Goal: Learn about a topic: Learn about a topic

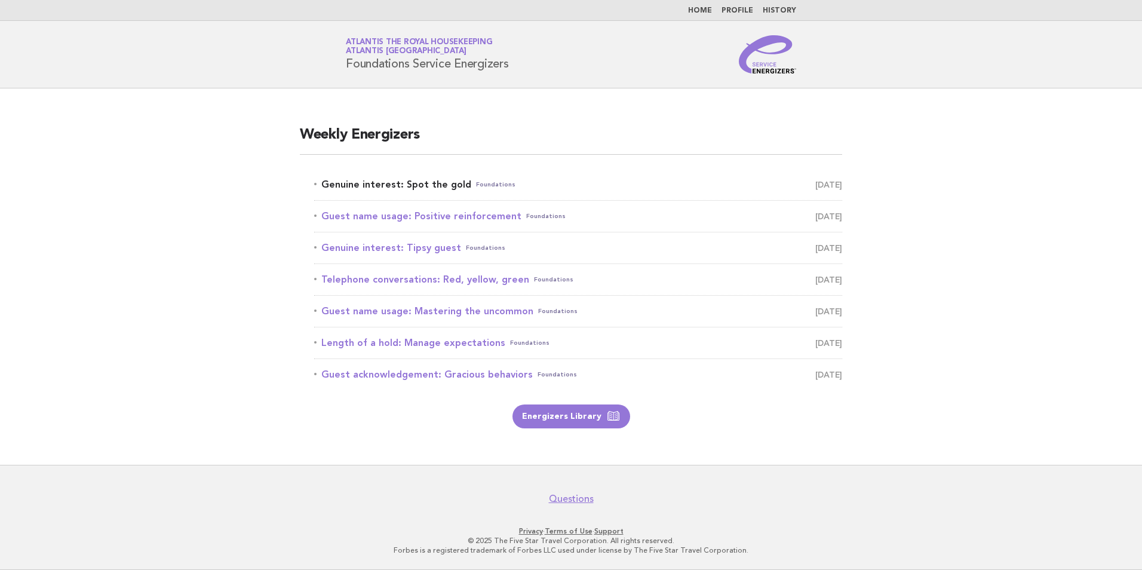
click at [435, 188] on link "Genuine interest: Spot the gold Foundations [DATE]" at bounding box center [578, 184] width 528 height 17
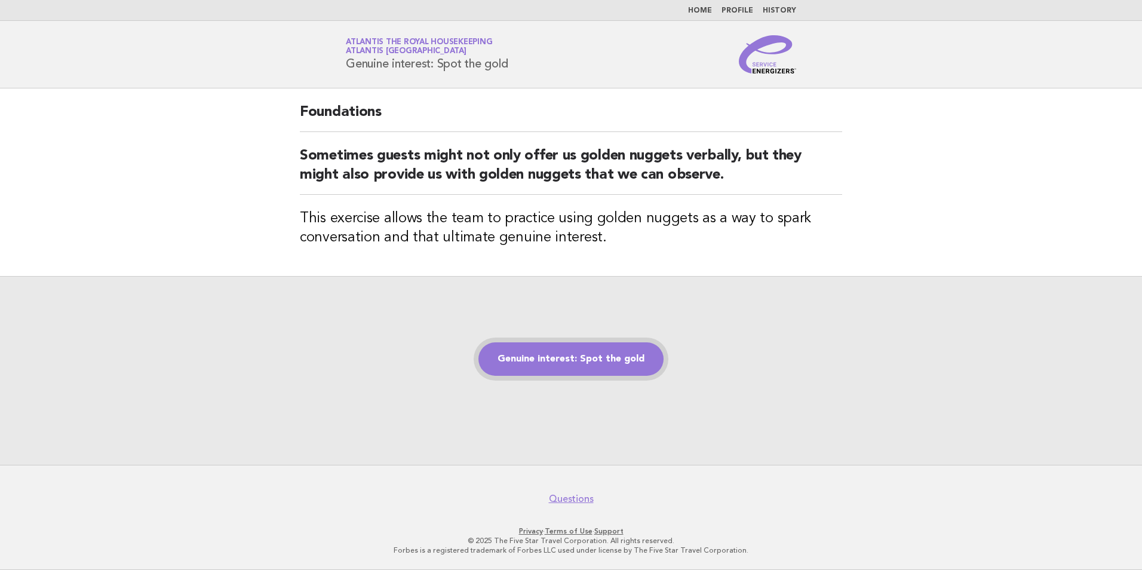
click at [583, 359] on link "Genuine interest: Spot the gold" at bounding box center [570, 358] width 185 height 33
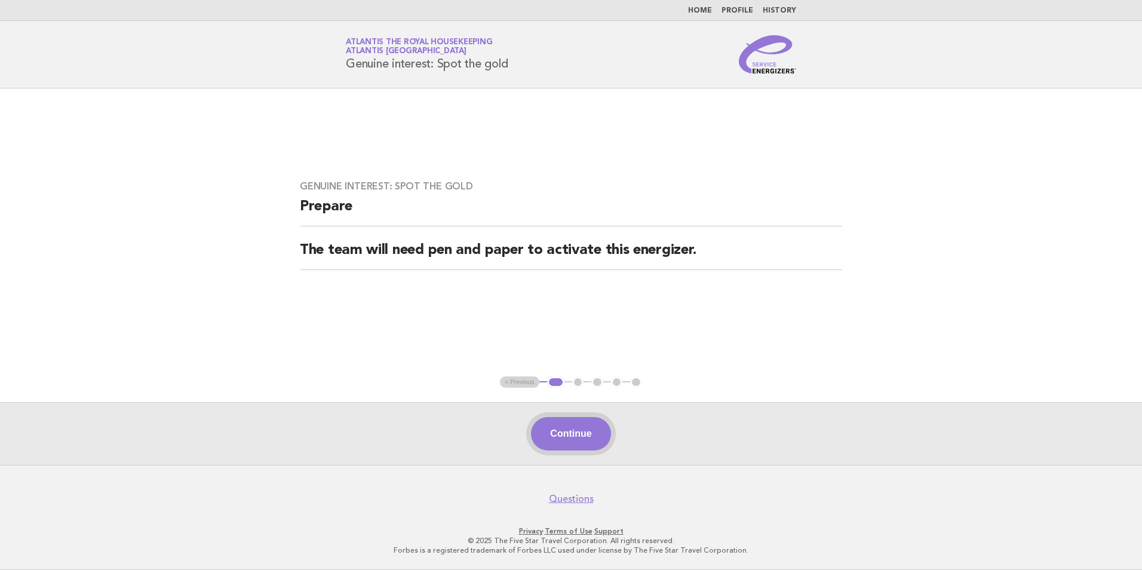
click at [575, 431] on button "Continue" at bounding box center [570, 433] width 79 height 33
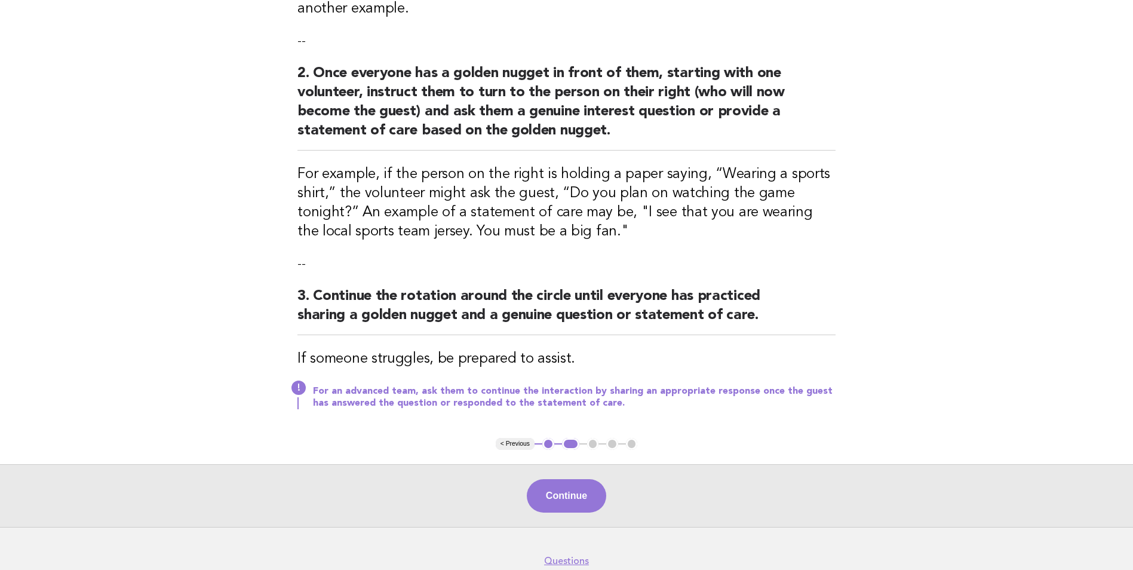
scroll to position [299, 0]
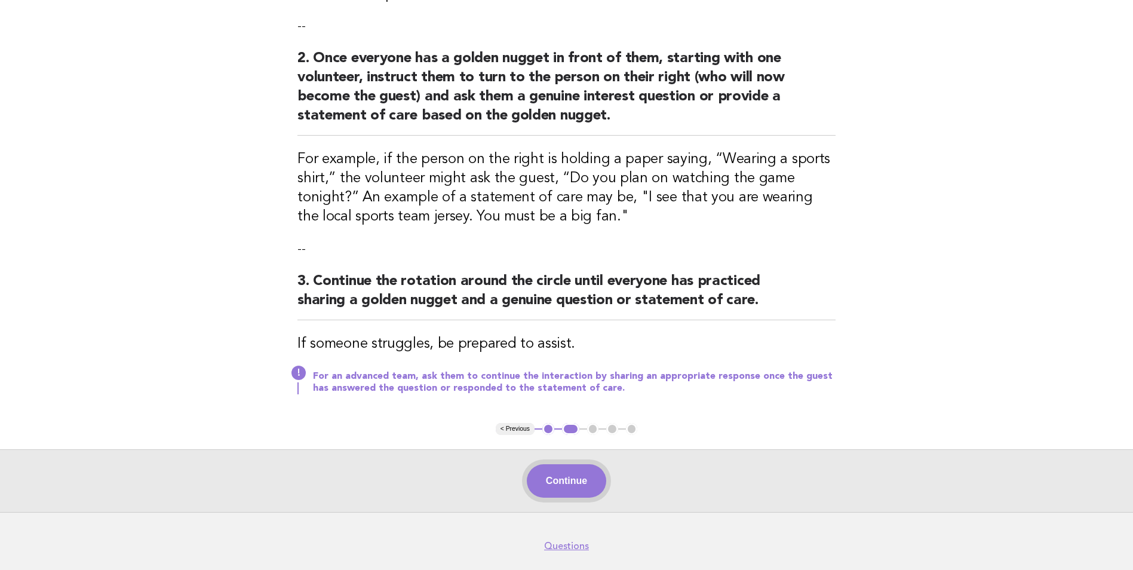
click at [579, 481] on button "Continue" at bounding box center [566, 480] width 79 height 33
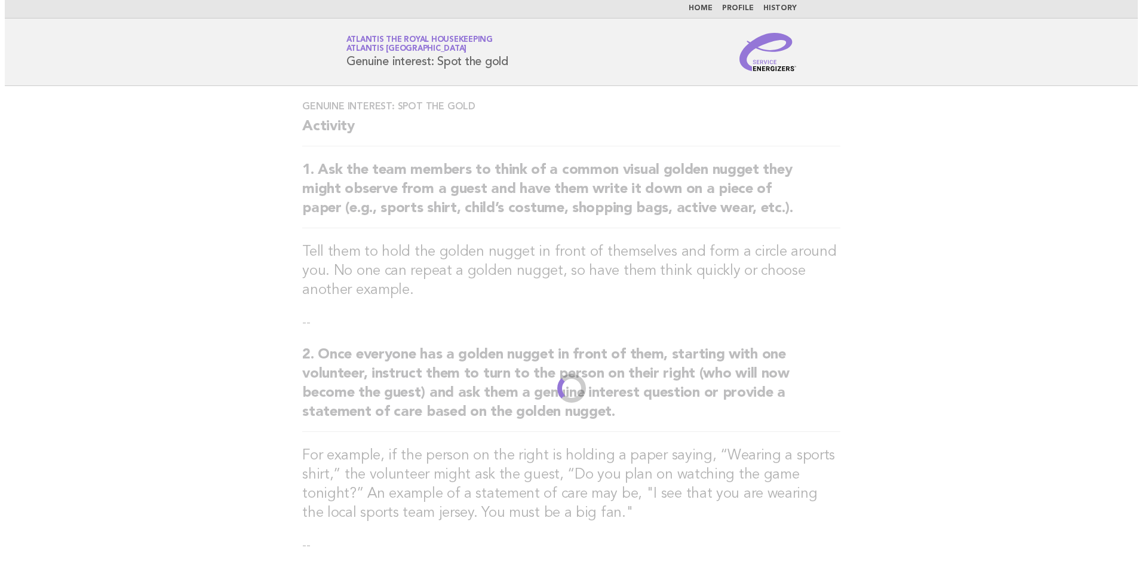
scroll to position [0, 0]
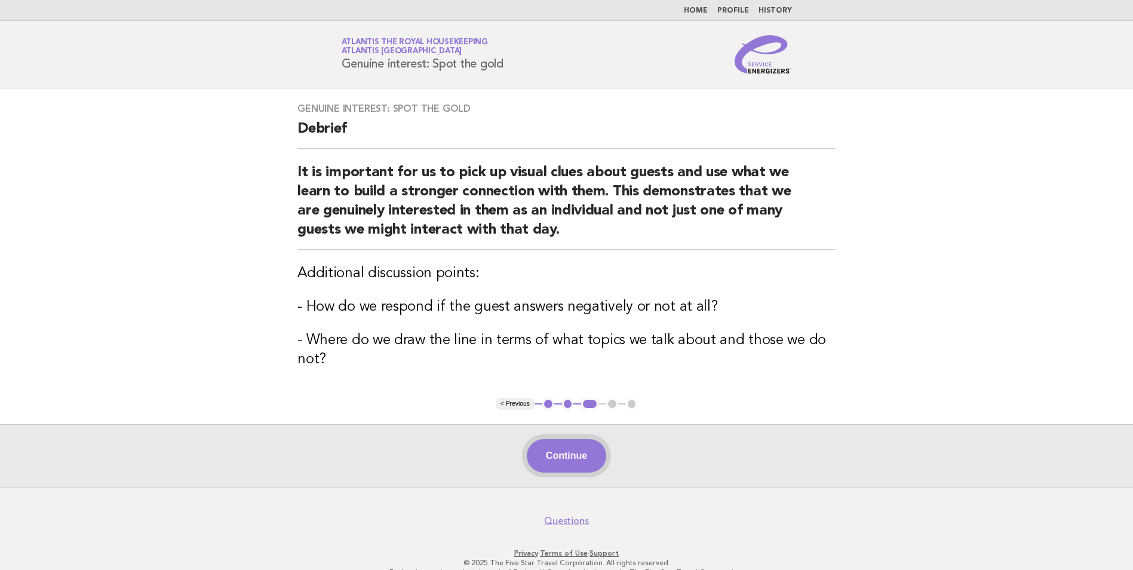
click at [568, 454] on button "Continue" at bounding box center [566, 455] width 79 height 33
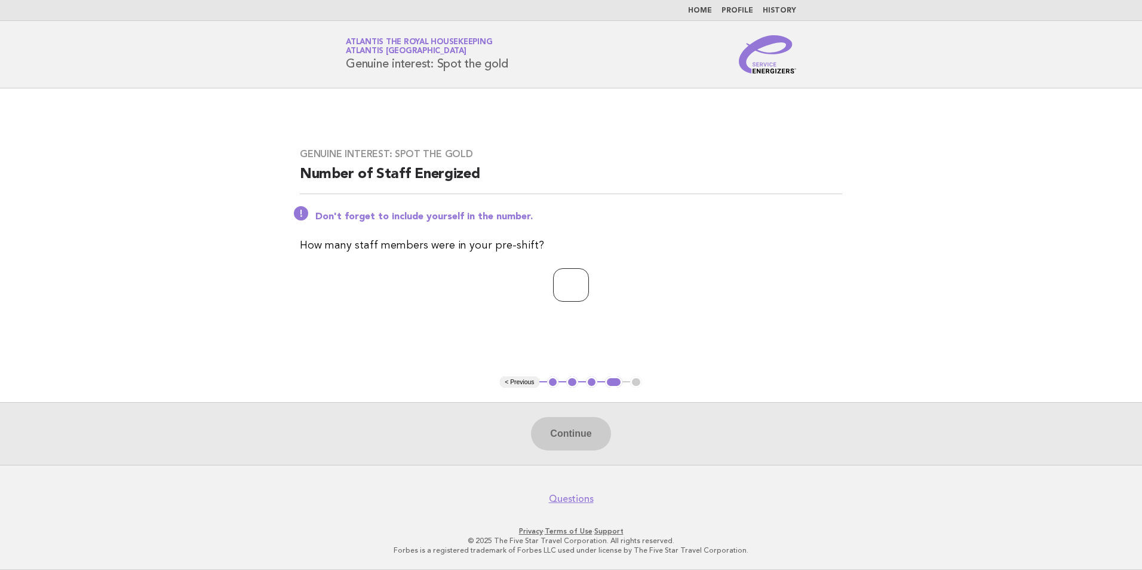
click at [565, 285] on input "number" at bounding box center [571, 284] width 36 height 33
click at [553, 277] on input "number" at bounding box center [571, 284] width 36 height 33
type input "**"
click at [582, 432] on button "Continue" at bounding box center [570, 433] width 79 height 33
